Goal: Information Seeking & Learning: Learn about a topic

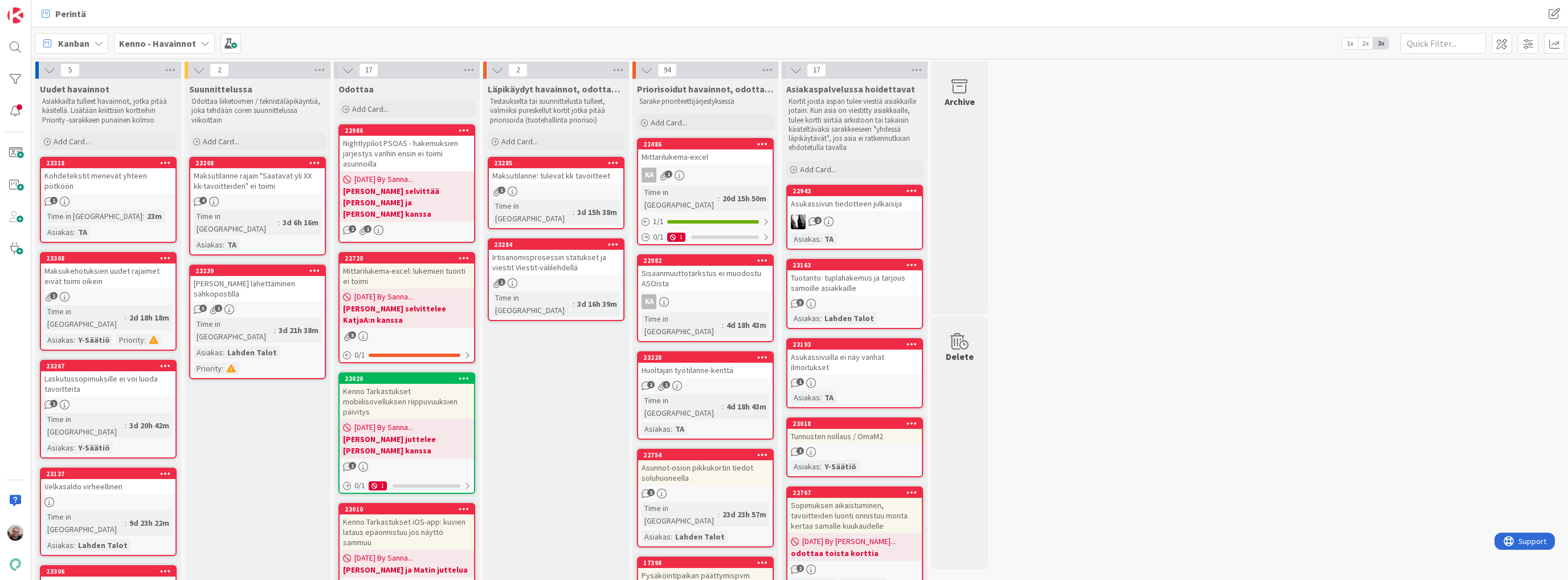
click at [47, 71] on icon at bounding box center [50, 70] width 13 height 13
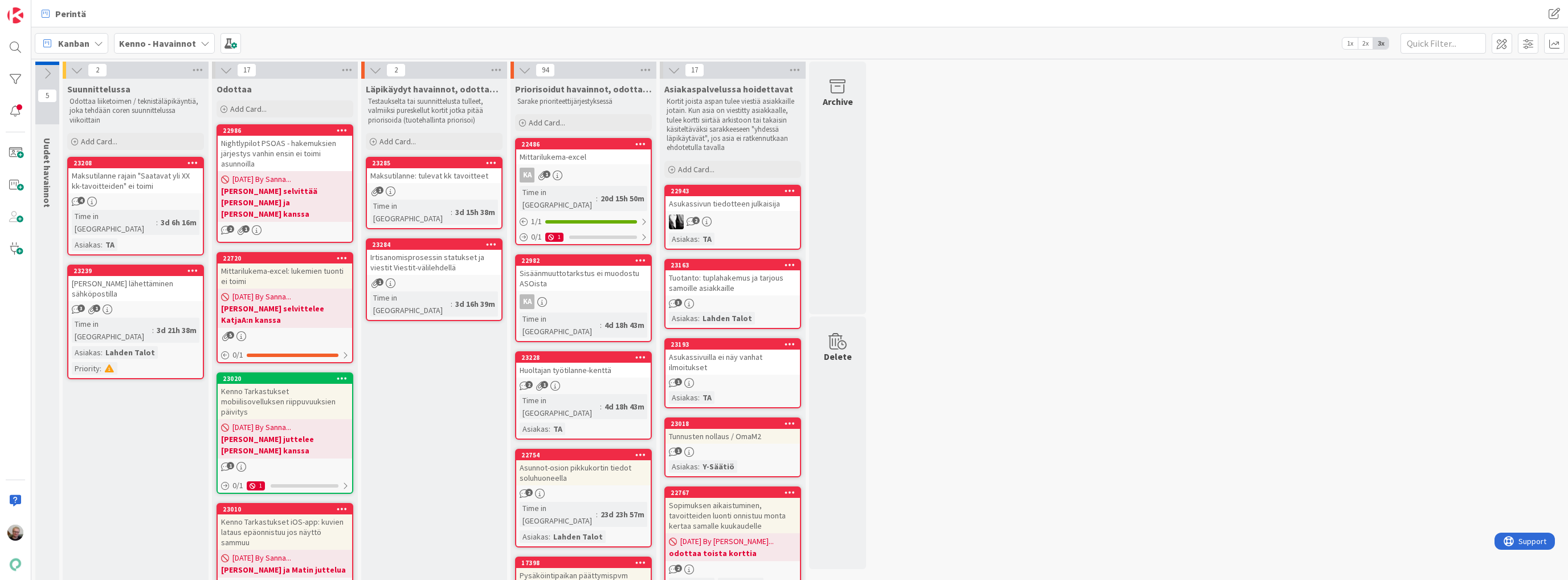
click at [166, 41] on b "Kenno - Havainnot" at bounding box center [157, 44] width 77 height 11
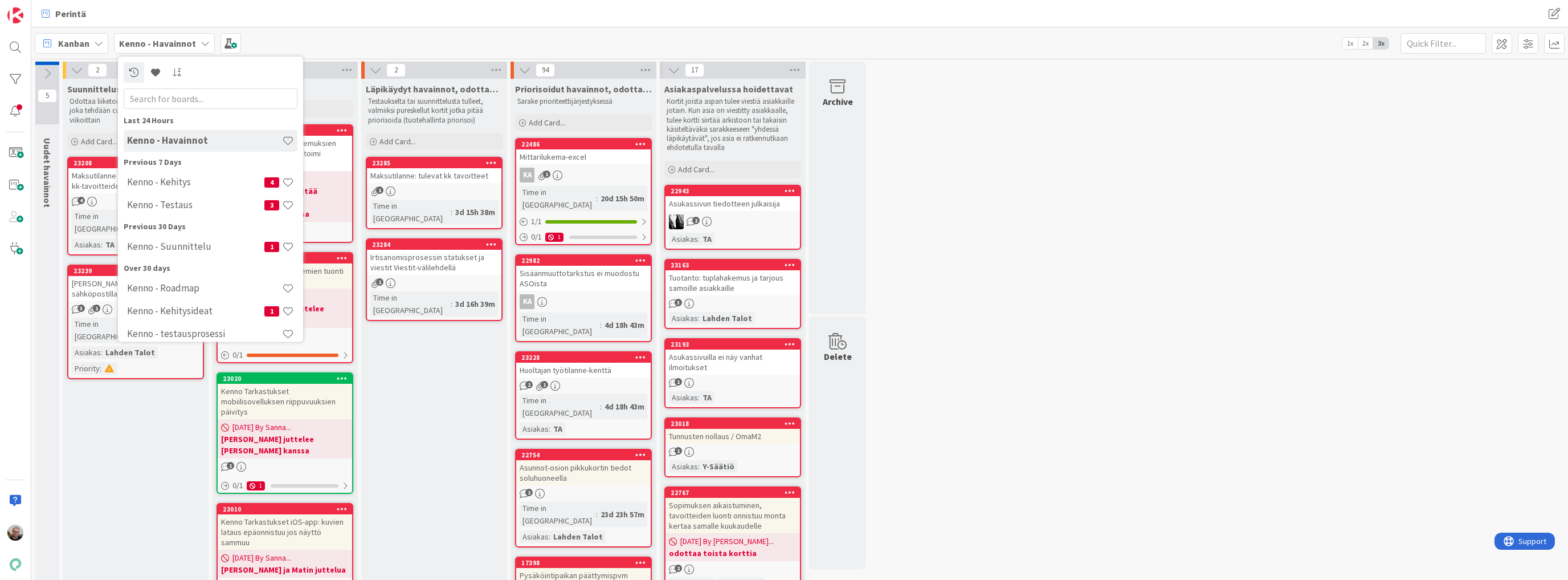
click at [176, 184] on h4 "Kenno - Kehitys" at bounding box center [196, 182] width 137 height 11
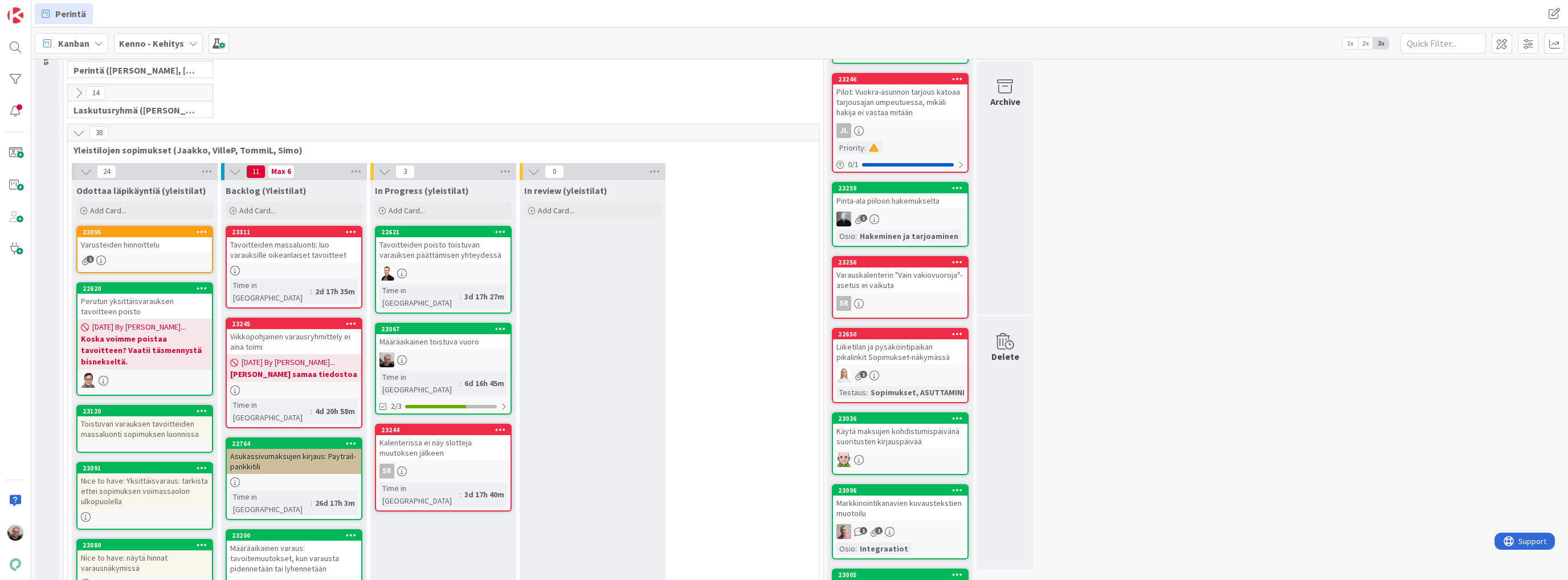
scroll to position [182, 0]
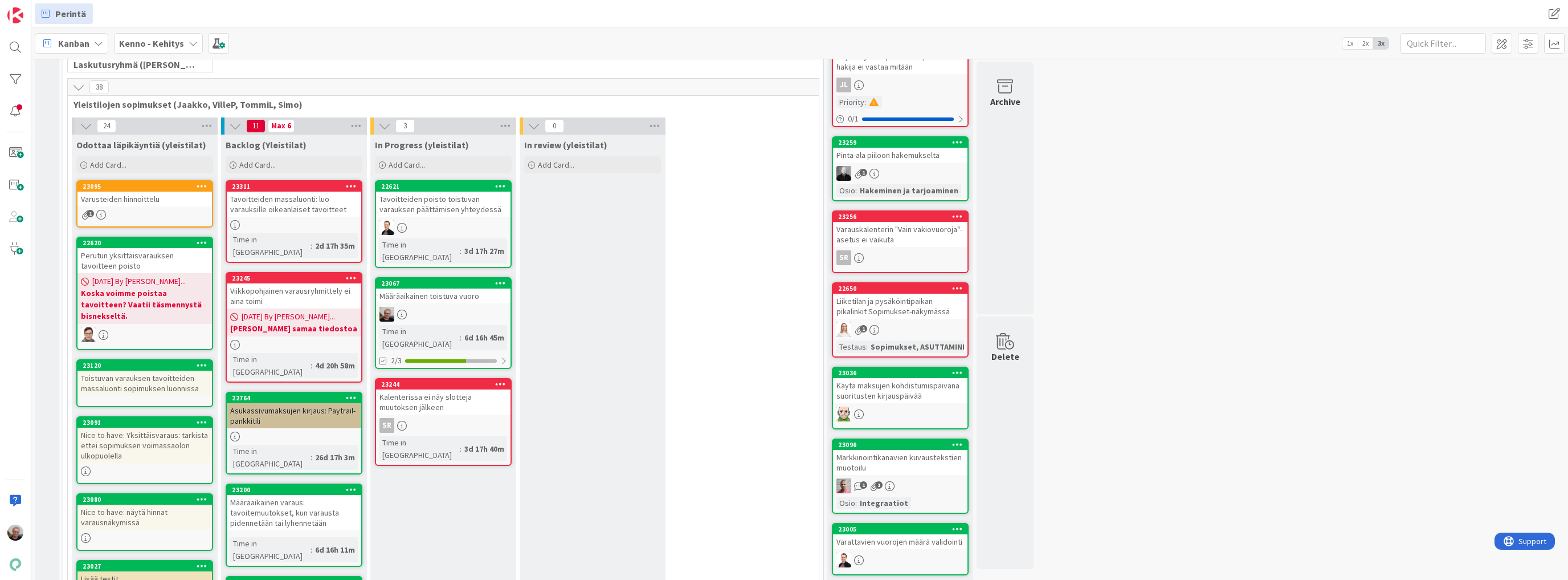
click at [323, 205] on div "Tavoitteiden massaluonti: luo varauksille oikeanlaiset tavoitteet" at bounding box center [294, 204] width 134 height 25
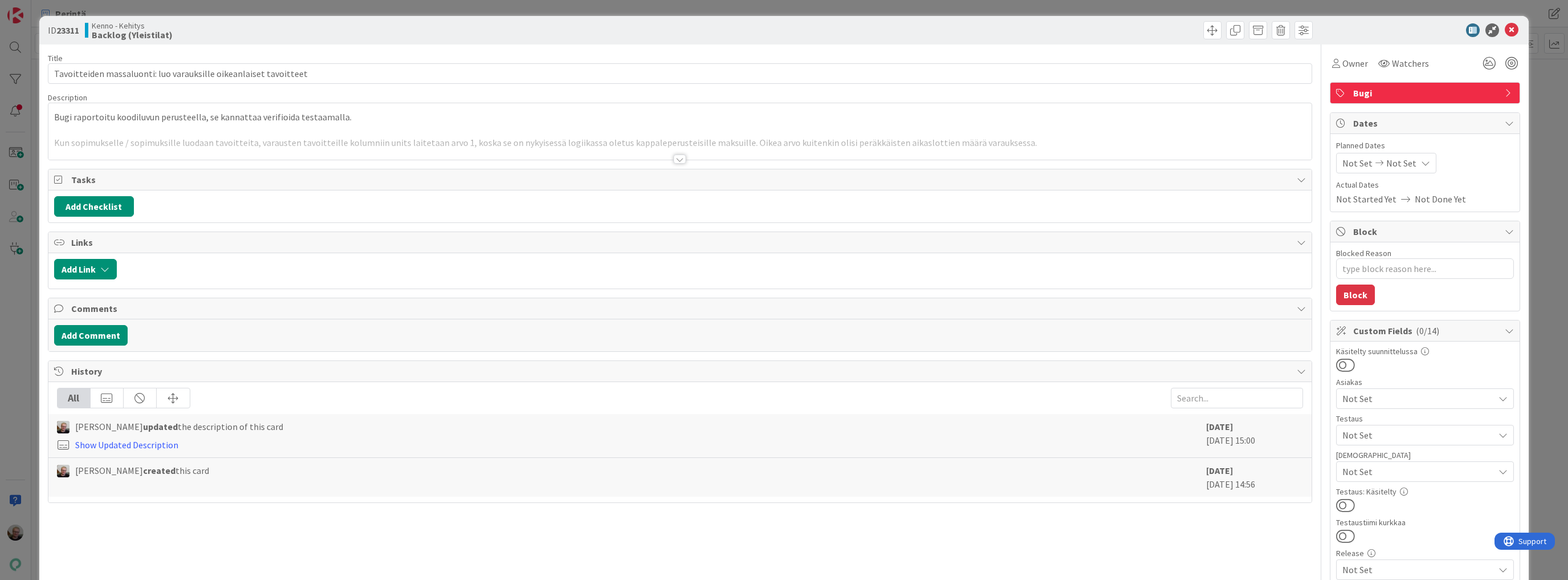
click at [317, 149] on div at bounding box center [680, 145] width 1263 height 29
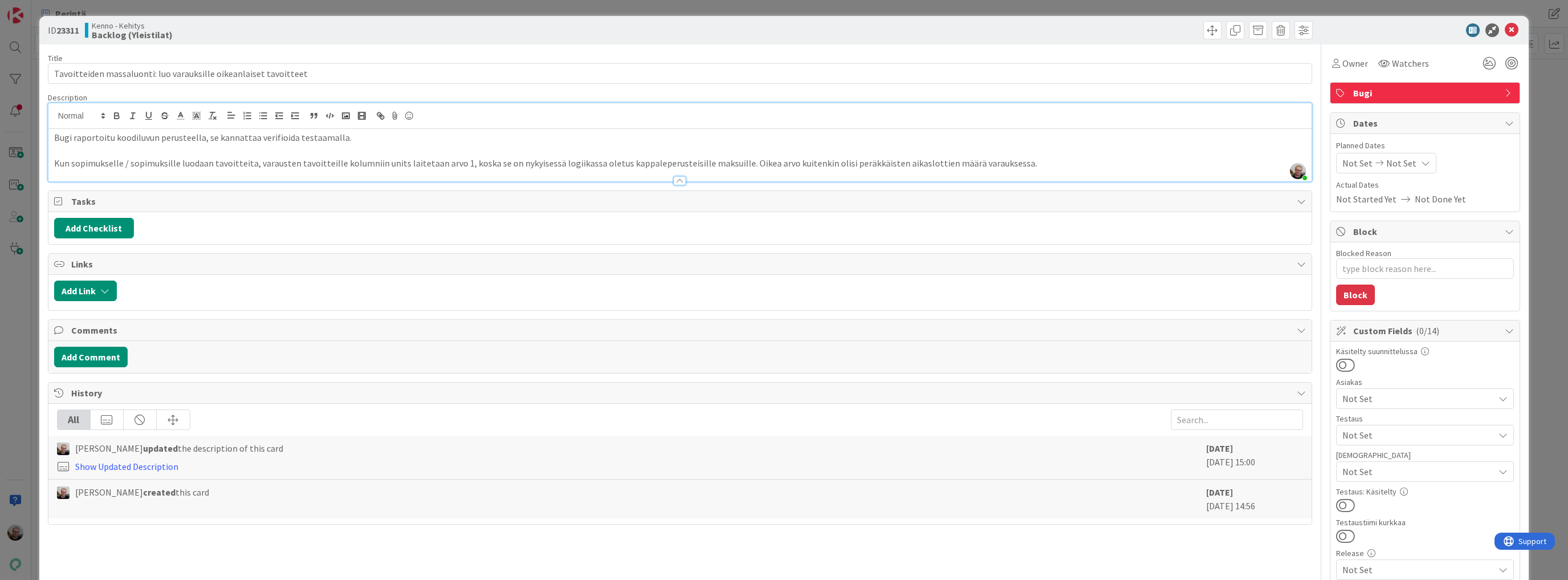
click at [1429, 94] on span "Bugi" at bounding box center [1426, 92] width 146 height 14
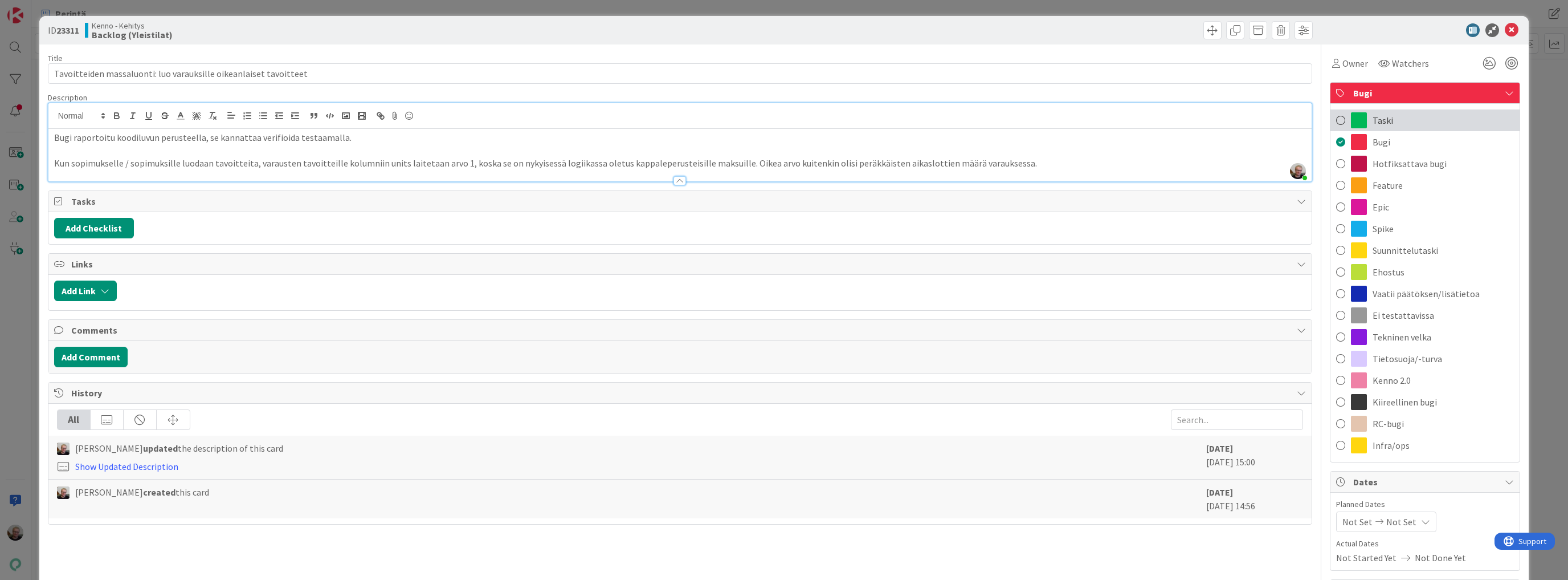
click at [1373, 123] on span "Taski" at bounding box center [1383, 120] width 20 height 14
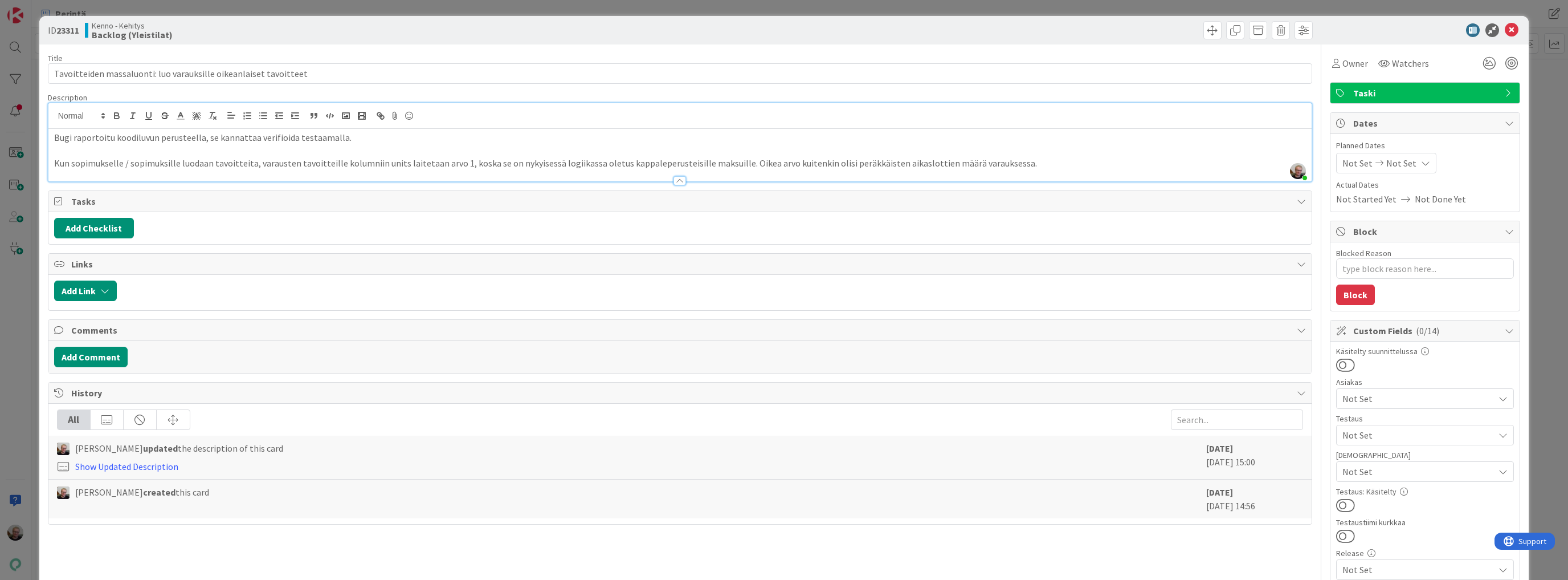
type textarea "x"
drag, startPoint x: 211, startPoint y: 74, endPoint x: 258, endPoint y: 73, distance: 47.0
click at [258, 73] on input "Tavoitteiden massaluonti: luo varauksille oikeanlaiset tavoitteet" at bounding box center [680, 73] width 1265 height 20
type input "Tavoitteiden massaluonti: luo varauksille tavoitteet"
type textarea "x"
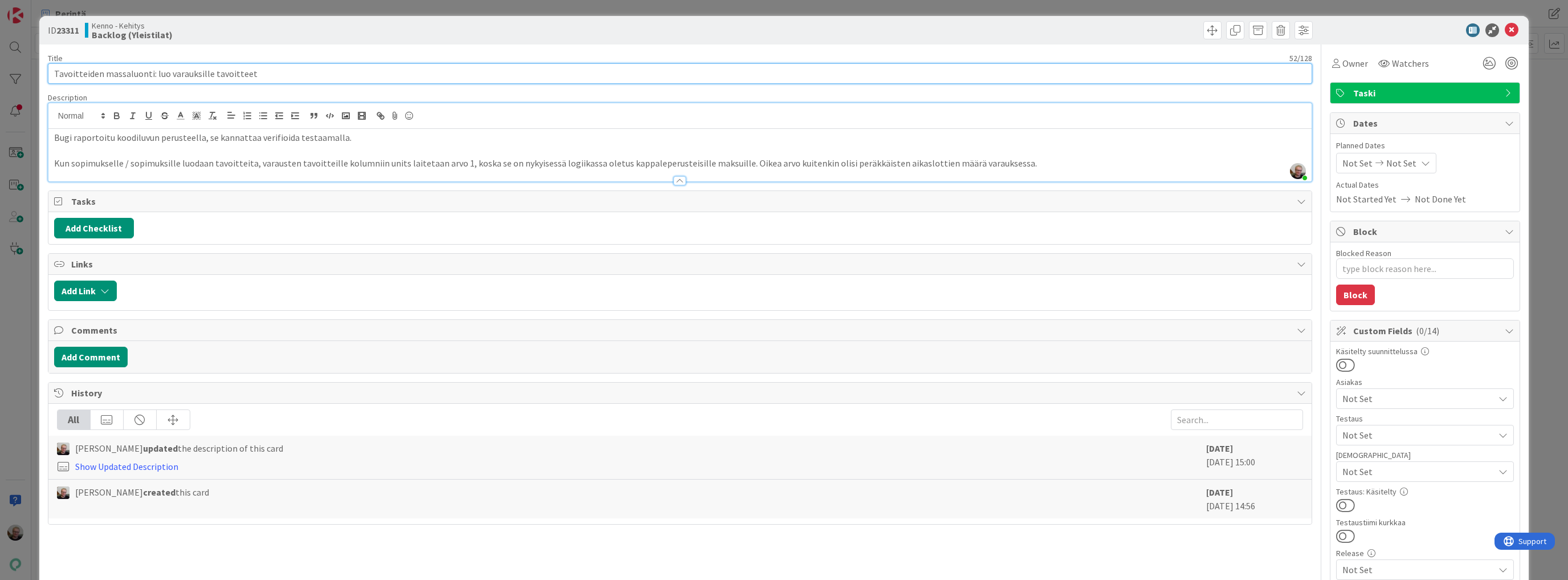
type input "Tavoitteiden massaluonti: luo varauksille tavoitteet"
drag, startPoint x: 75, startPoint y: 138, endPoint x: 48, endPoint y: 136, distance: 27.1
click at [49, 136] on div "Bugi raportoitu koodiluvun perusteella, se kannattaa verifioida testaamalla. Ku…" at bounding box center [680, 155] width 1263 height 53
type textarea "x"
click at [53, 163] on div "Raportoitu koodiluvun perusteella, se kannattaa verifioida testaamalla. Kun sop…" at bounding box center [680, 155] width 1263 height 53
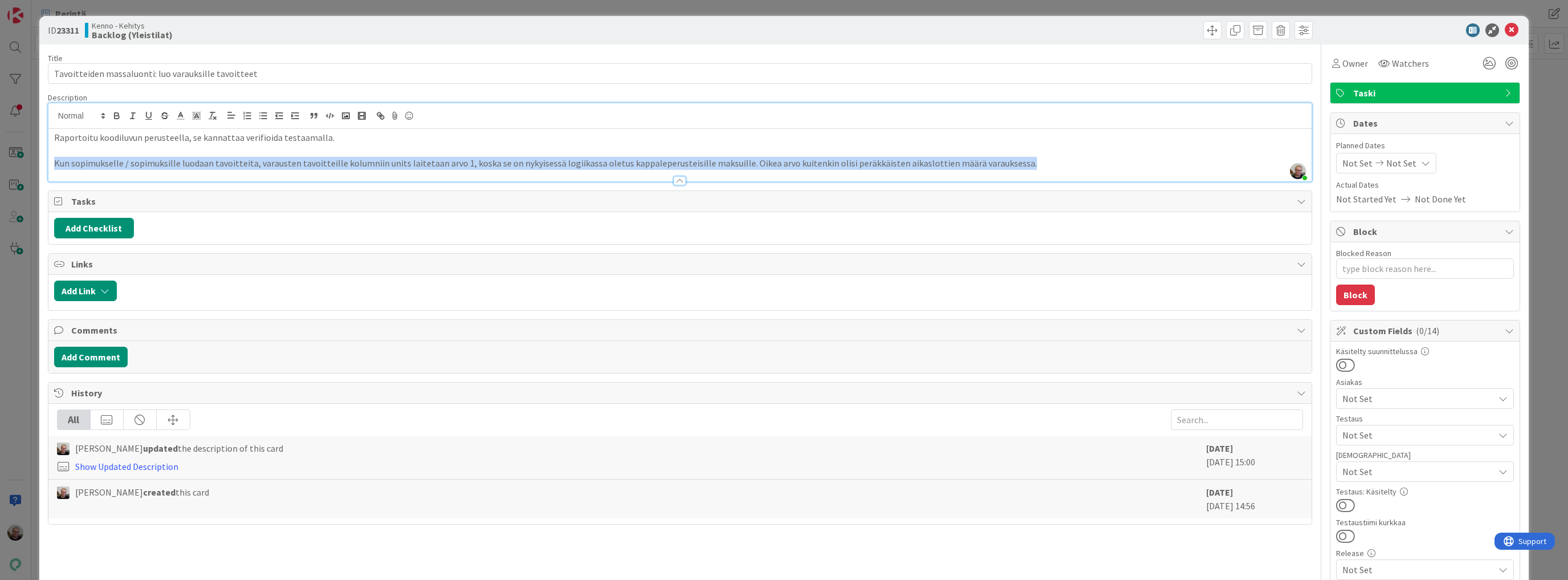
drag, startPoint x: 55, startPoint y: 164, endPoint x: 1014, endPoint y: 165, distance: 959.0
click at [1014, 165] on p "Kun sopimukselle / sopimuksille luodaan tavoitteita, varausten tavoitteille kol…" at bounding box center [680, 163] width 1252 height 13
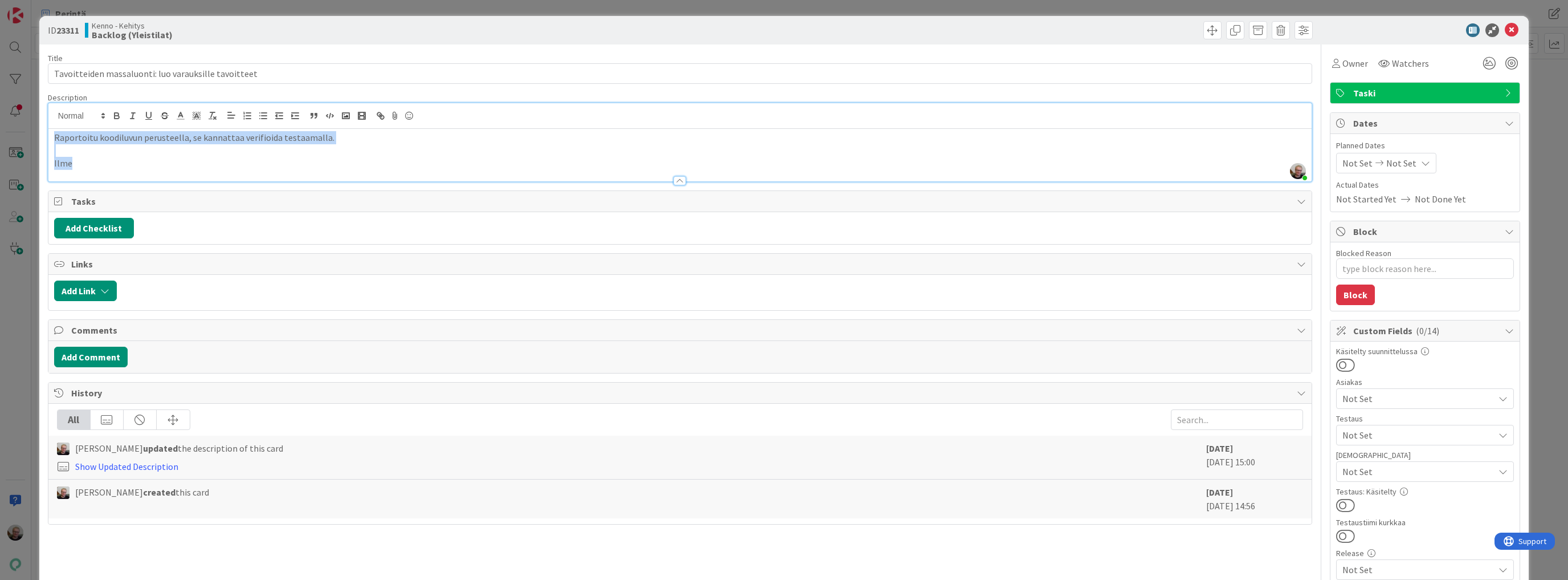
drag, startPoint x: 51, startPoint y: 137, endPoint x: 109, endPoint y: 172, distance: 67.7
click at [109, 172] on div "Description Jaakko Helanti just joined Raportoitu koodiluvun perusteella, se ka…" at bounding box center [680, 137] width 1265 height 90
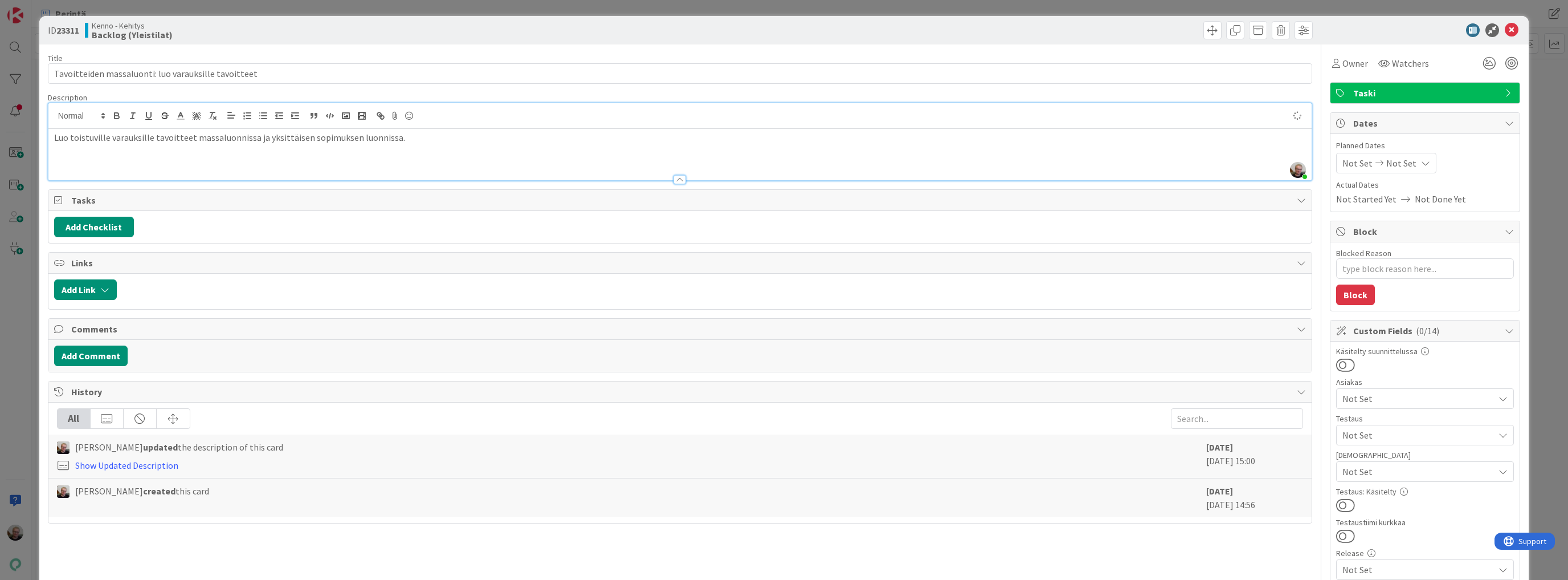
type textarea "x"
click at [1508, 32] on icon at bounding box center [1511, 30] width 14 height 14
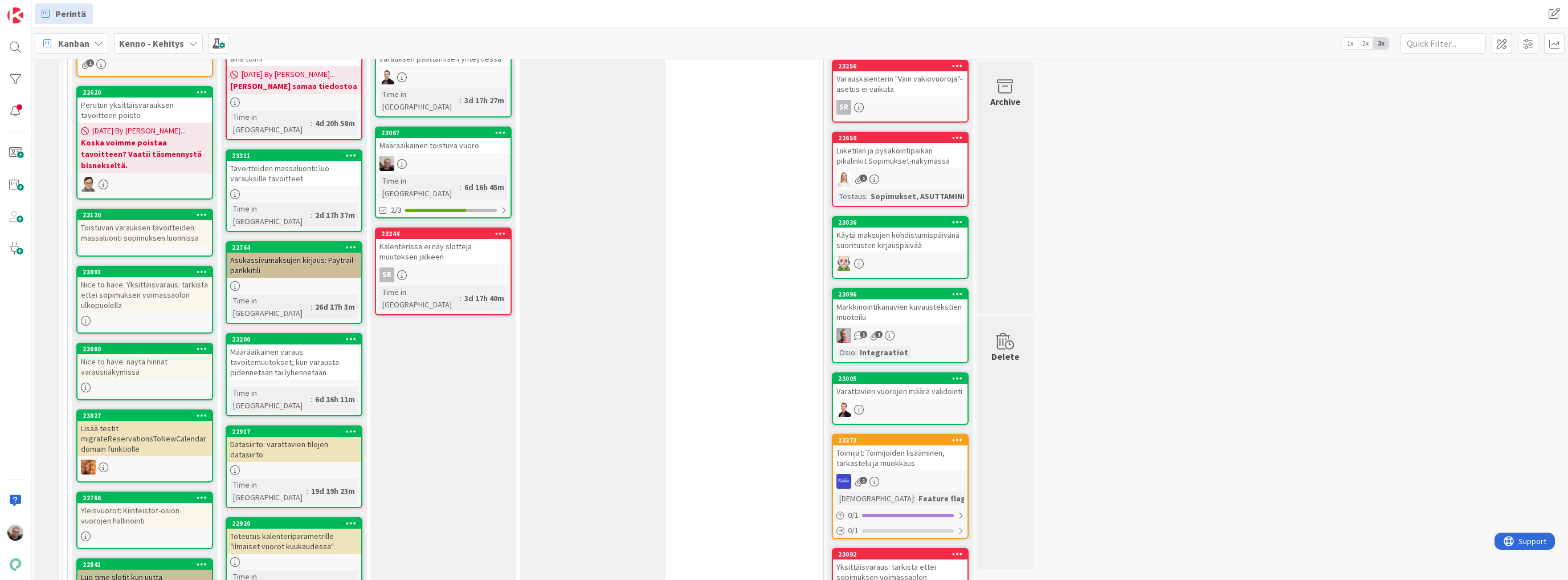
scroll to position [333, 0]
